Goal: Task Accomplishment & Management: Use online tool/utility

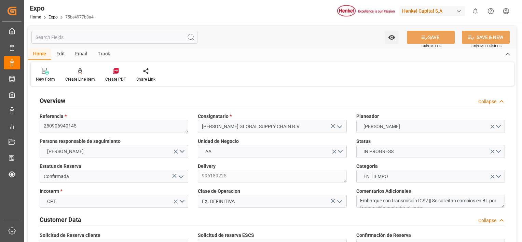
type input "6343.36"
type input "8722.121"
type input "10"
type input "9211482"
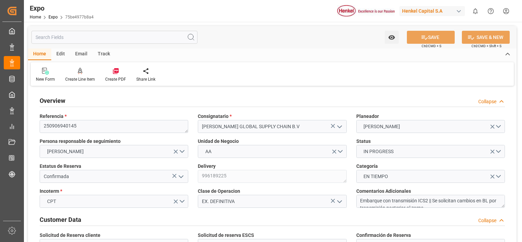
type input "9211482"
type input "MXATM"
type input "PLGDY"
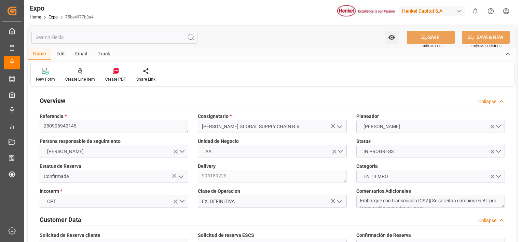
type input "9292149"
type input "[DATE]"
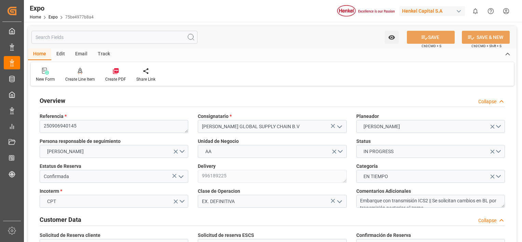
type input "[DATE]"
type input "[DATE] 00:00"
type input "[DATE]"
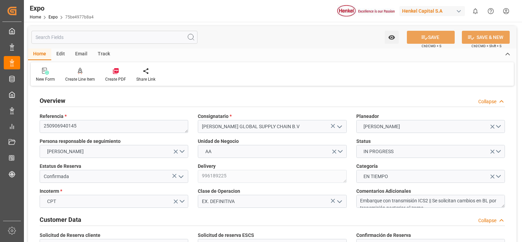
type input "[DATE] 11:25"
type input "[DATE]"
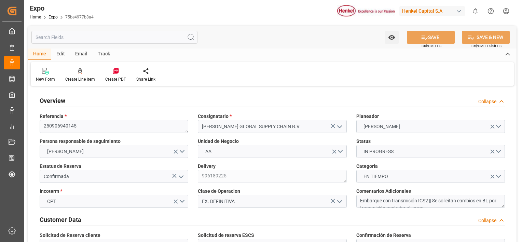
type input "[DATE]"
type input "[DATE] 18:00"
type input "[DATE] 00:00"
type input "[DATE] 20:30"
type input "[DATE] 23:00"
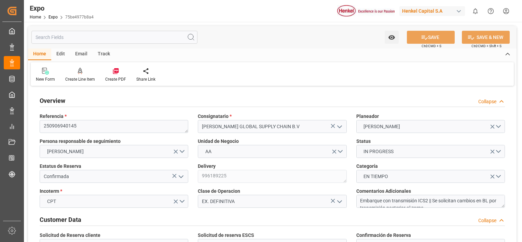
type input "[DATE] 00:00"
type input "[DATE] 08:56"
type input "[DATE] 03:59"
type input "[DATE] 18:00"
type input "[DATE] 20:47"
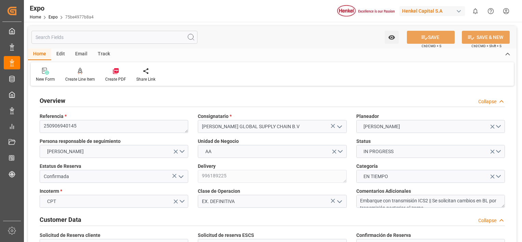
type input "[DATE] 14:00"
type input "[DATE] 06:07"
type input "[DATE] 07:00"
type input "[DATE] 23:00"
type input "[DATE] 11:17"
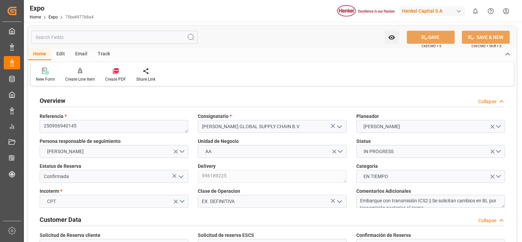
type input "[DATE] 11:17"
click at [488, 100] on div "Collapse" at bounding box center [488, 101] width 18 height 7
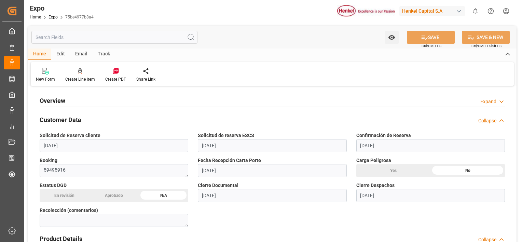
click at [501, 122] on icon at bounding box center [501, 120] width 7 height 7
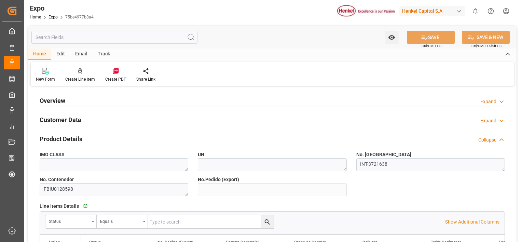
click at [499, 140] on icon at bounding box center [501, 139] width 7 height 7
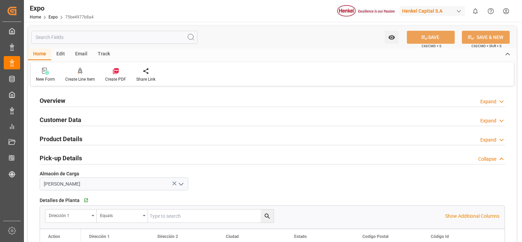
click at [500, 158] on icon at bounding box center [501, 159] width 7 height 7
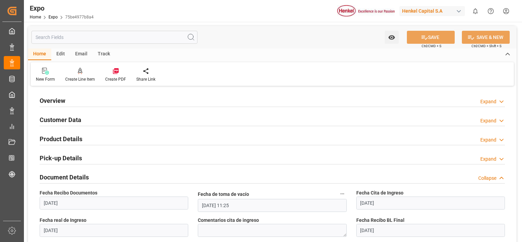
click at [499, 175] on icon at bounding box center [501, 178] width 7 height 7
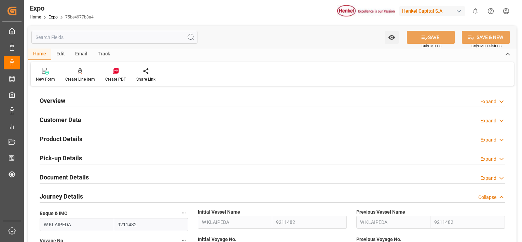
click at [500, 196] on icon at bounding box center [501, 197] width 7 height 7
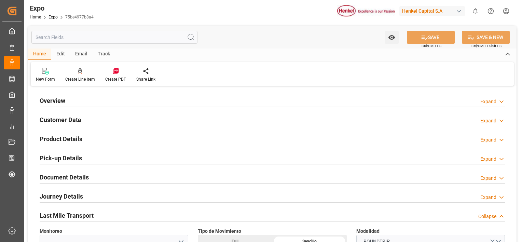
click at [501, 215] on icon at bounding box center [501, 216] width 7 height 7
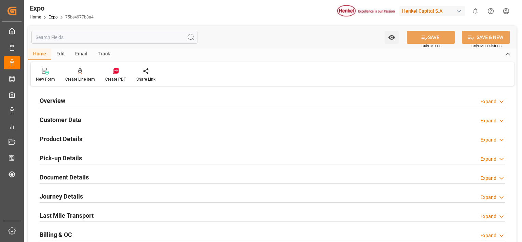
click at [499, 237] on icon at bounding box center [501, 235] width 7 height 7
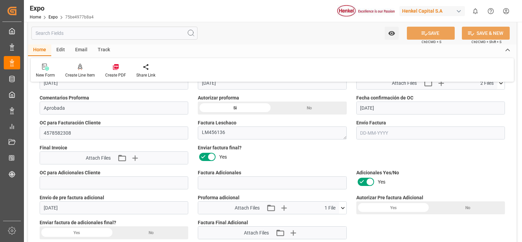
scroll to position [179, 0]
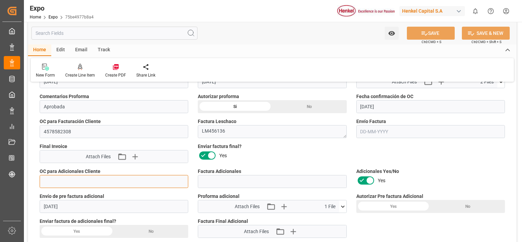
click at [158, 182] on input "text" at bounding box center [114, 181] width 149 height 13
click at [94, 180] on input "text" at bounding box center [114, 181] width 149 height 13
paste input "4578598667"
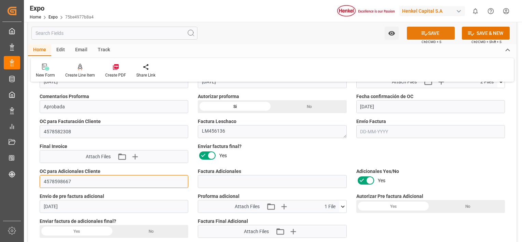
type input "4578598667"
click at [441, 36] on button "SAVE" at bounding box center [431, 33] width 48 height 13
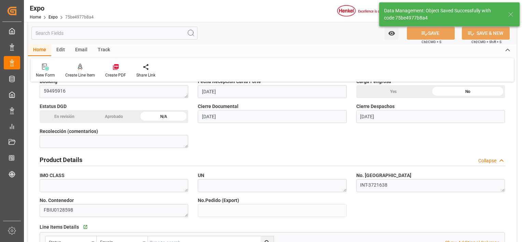
type textarea "[PERSON_NAME]"
type input "[DATE] 18:22"
